Goal: Transaction & Acquisition: Purchase product/service

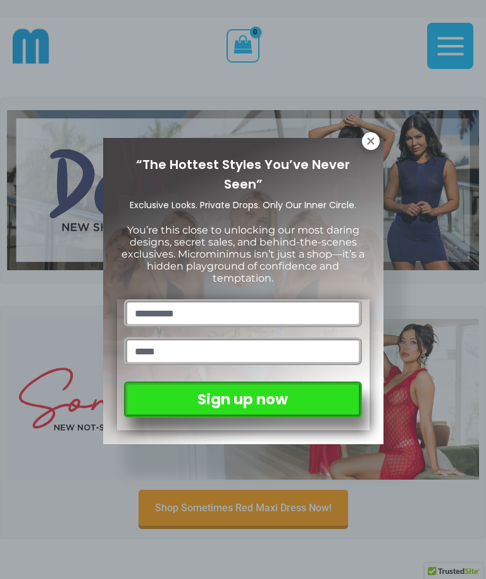
click at [373, 140] on icon at bounding box center [370, 140] width 11 height 11
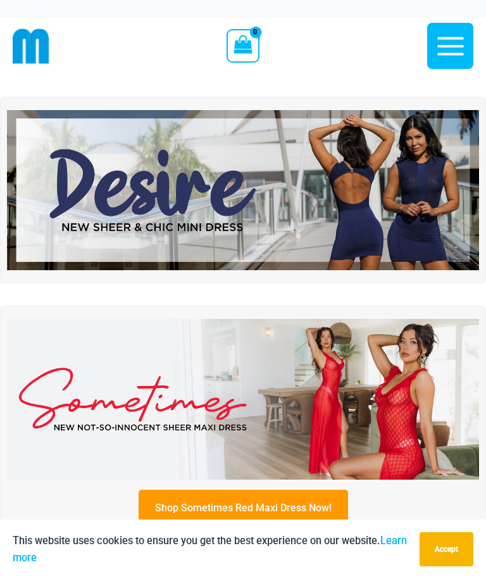
click at [256, 195] on img at bounding box center [243, 190] width 472 height 161
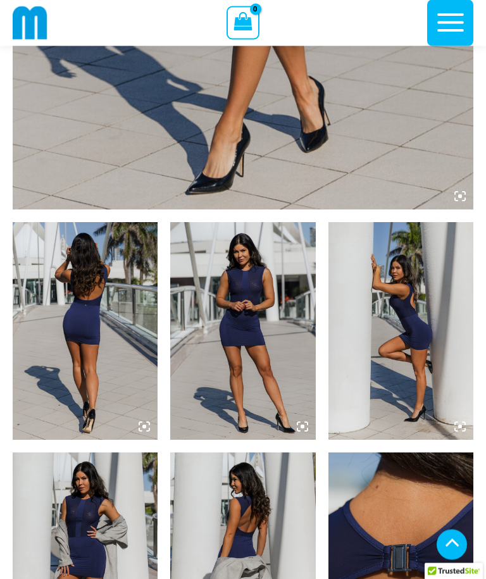
scroll to position [588, 0]
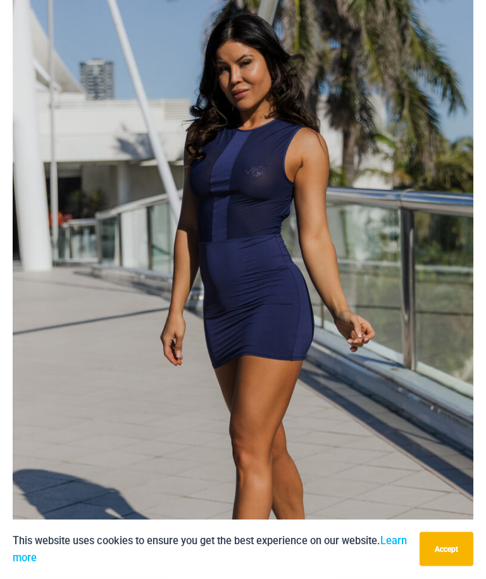
scroll to position [0, 0]
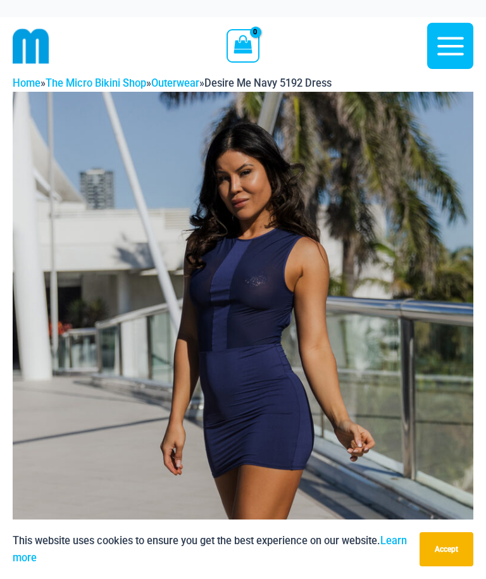
click at [448, 44] on icon "button" at bounding box center [451, 46] width 32 height 32
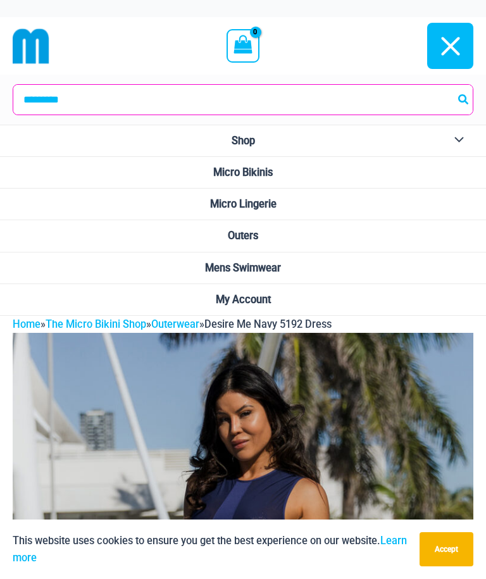
click at [248, 201] on span "Micro Lingerie" at bounding box center [243, 204] width 66 height 12
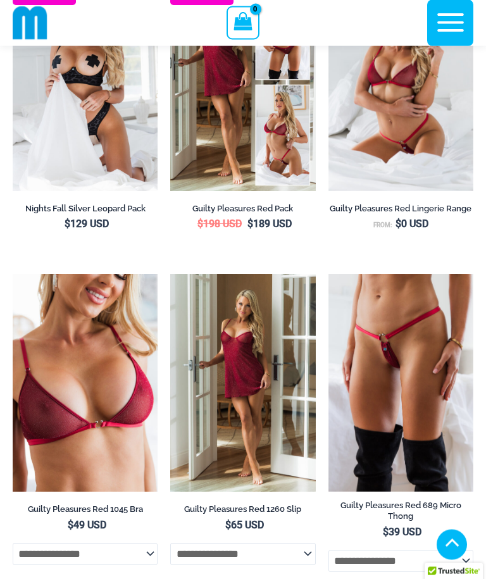
scroll to position [275, 0]
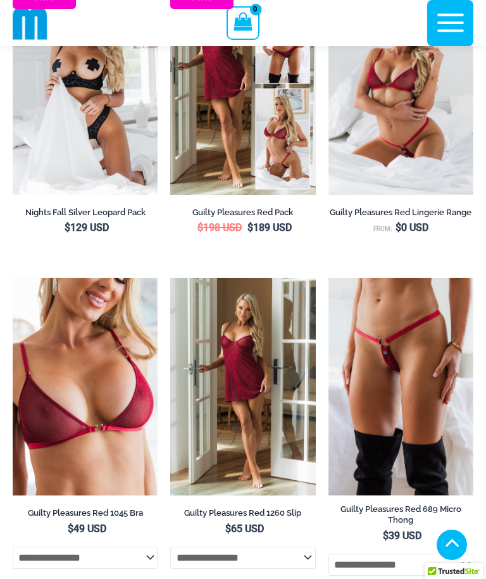
click at [328, 278] on img at bounding box center [328, 278] width 0 height 0
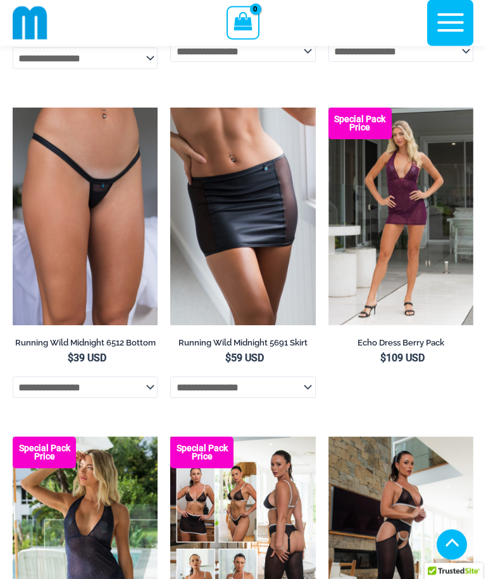
scroll to position [1782, 0]
click at [13, 436] on img at bounding box center [13, 436] width 0 height 0
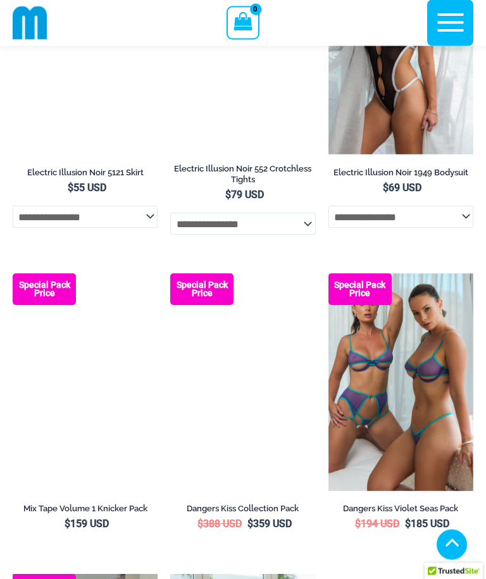
scroll to position [2911, 0]
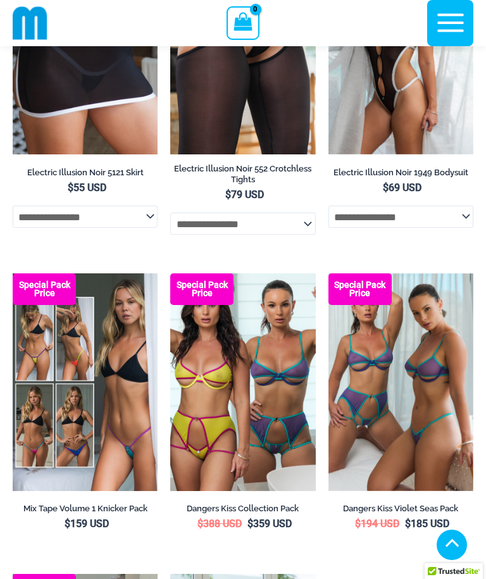
click at [170, 574] on img at bounding box center [170, 574] width 0 height 0
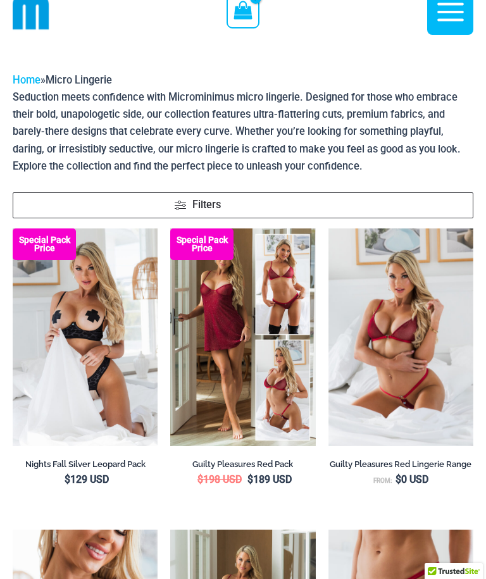
scroll to position [0, 0]
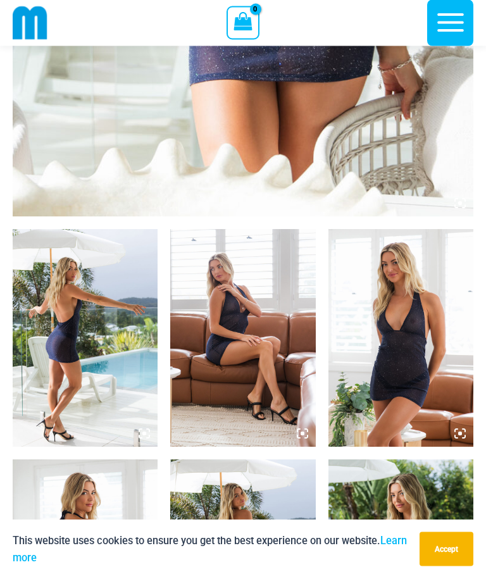
scroll to position [565, 0]
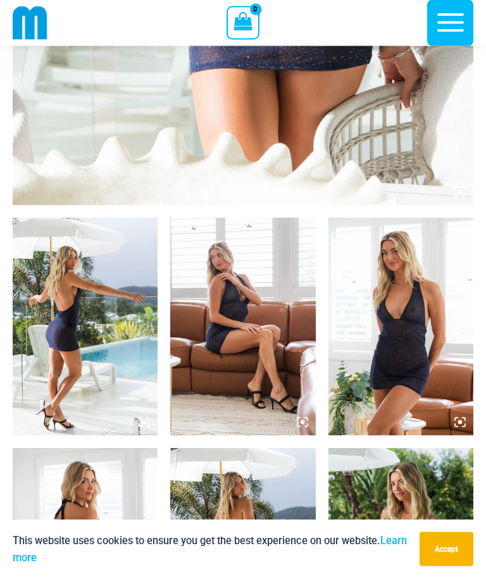
click at [61, 348] on img at bounding box center [85, 327] width 145 height 218
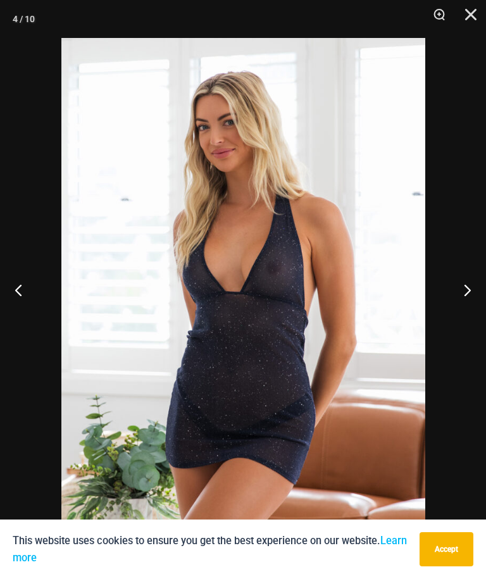
click at [134, 392] on img at bounding box center [243, 310] width 364 height 545
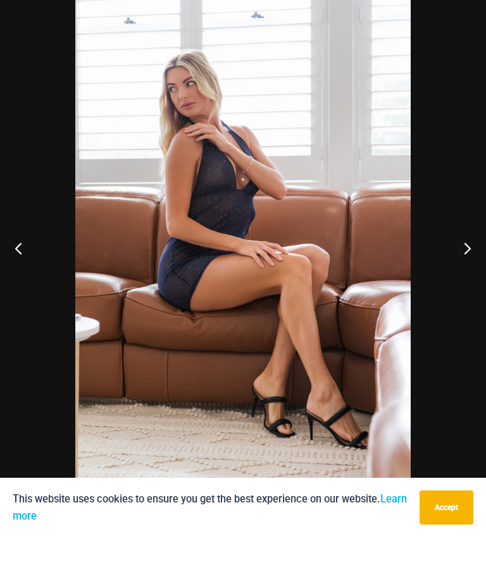
scroll to position [608, 0]
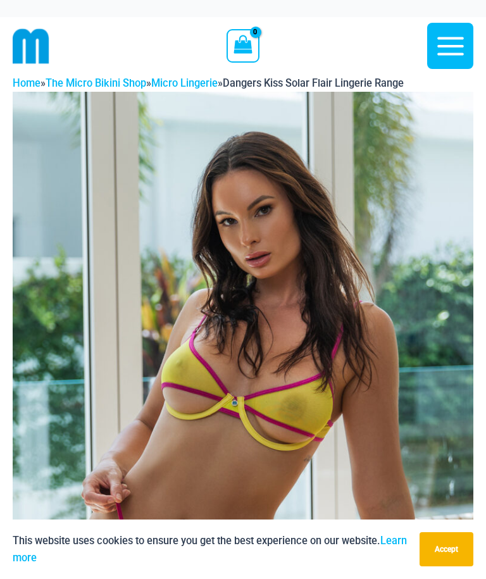
click at [133, 383] on img at bounding box center [243, 437] width 460 height 691
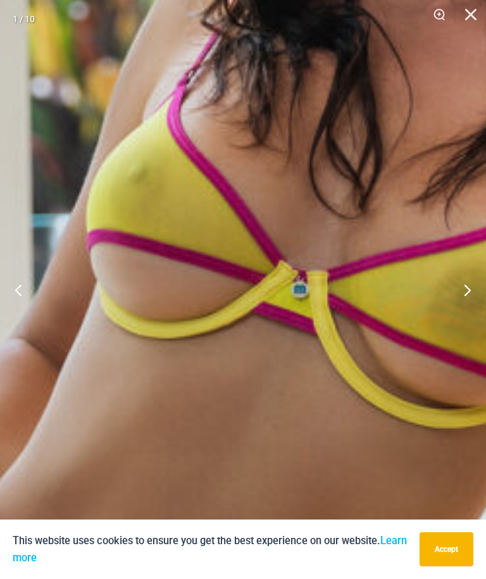
click at [85, 383] on img at bounding box center [324, 388] width 1342 height 2011
